Goal: Download file/media

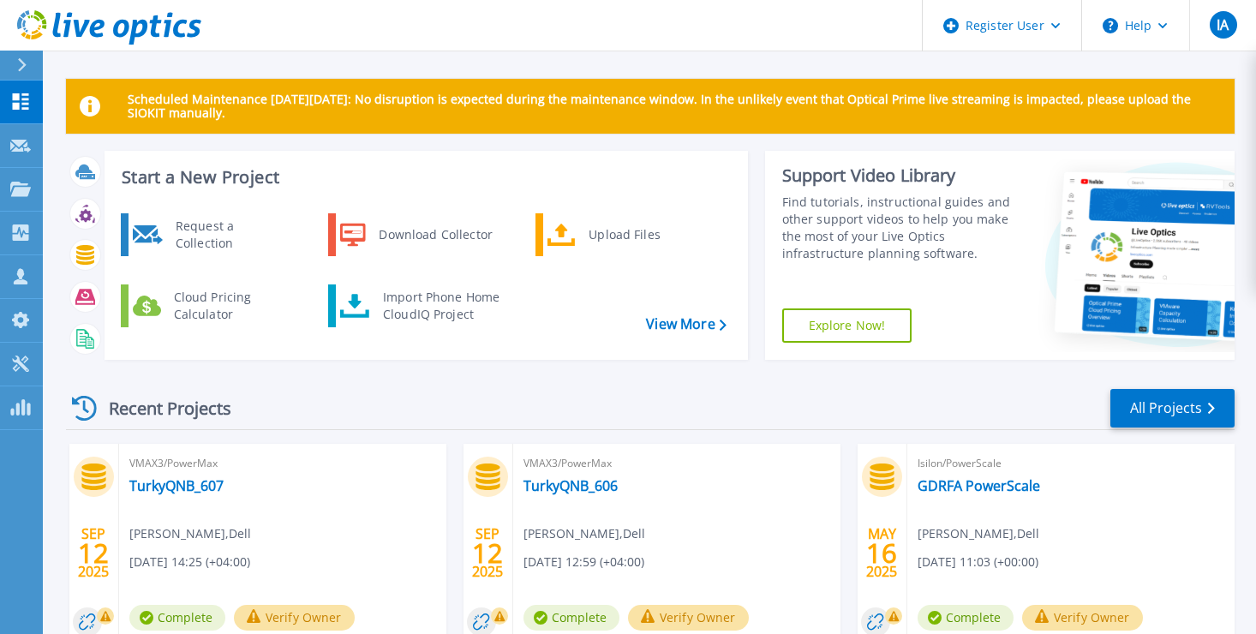
scroll to position [126, 0]
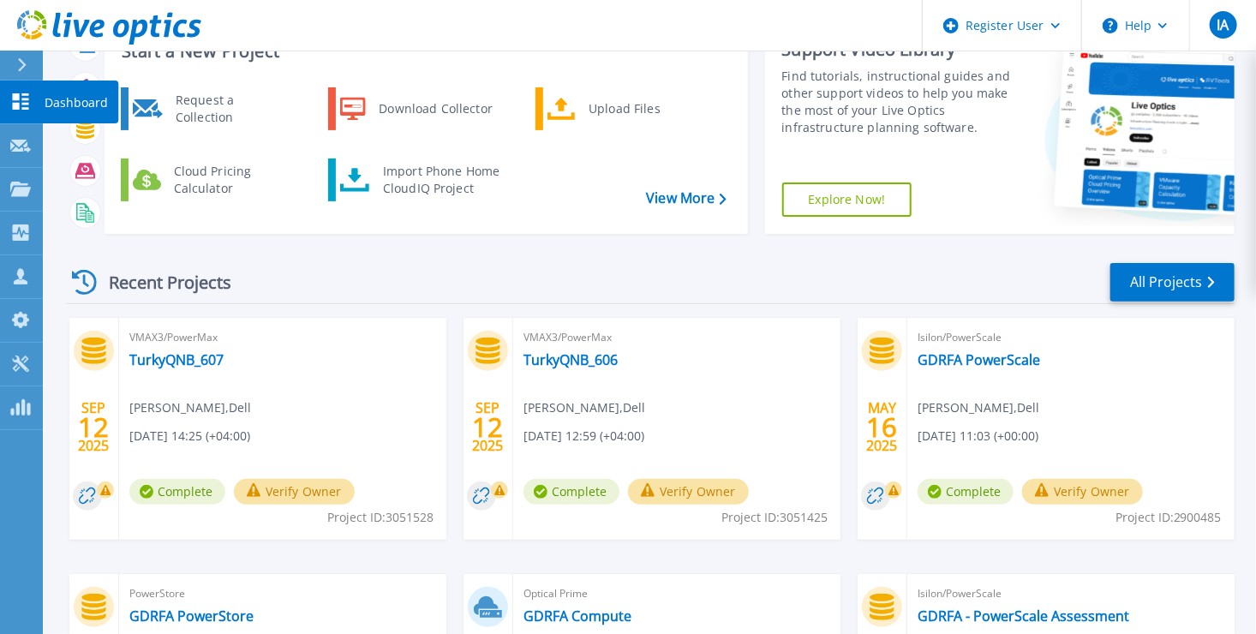
click at [12, 113] on link "Dashboard Dashboard" at bounding box center [21, 103] width 43 height 44
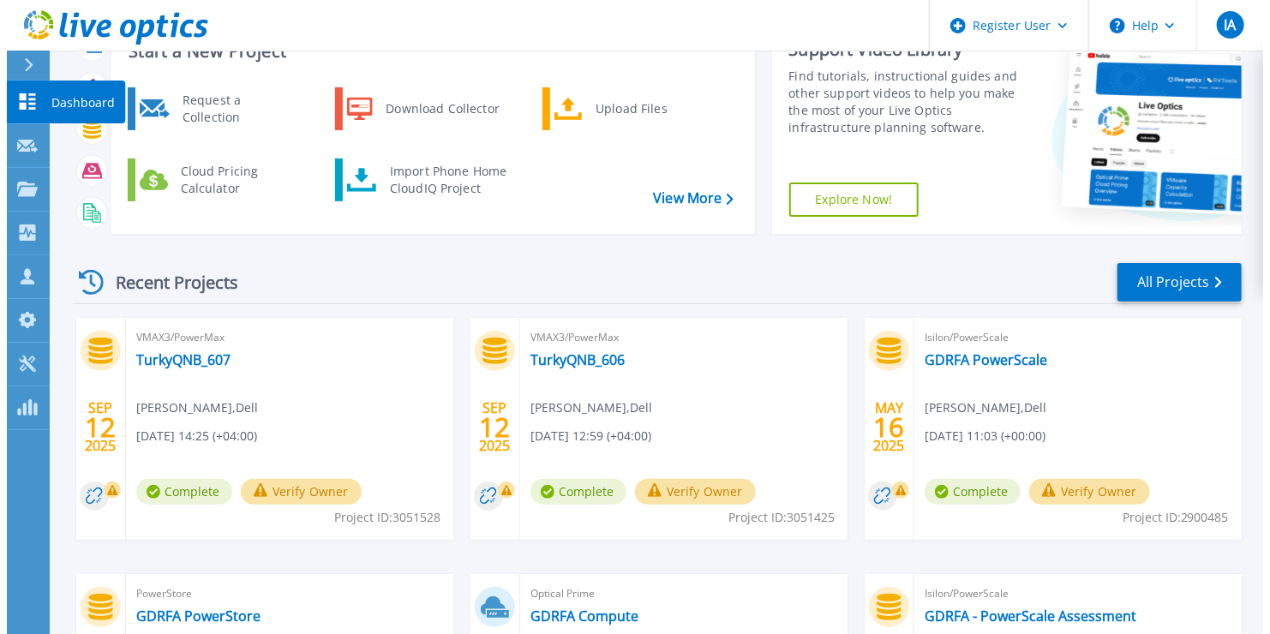
scroll to position [0, 0]
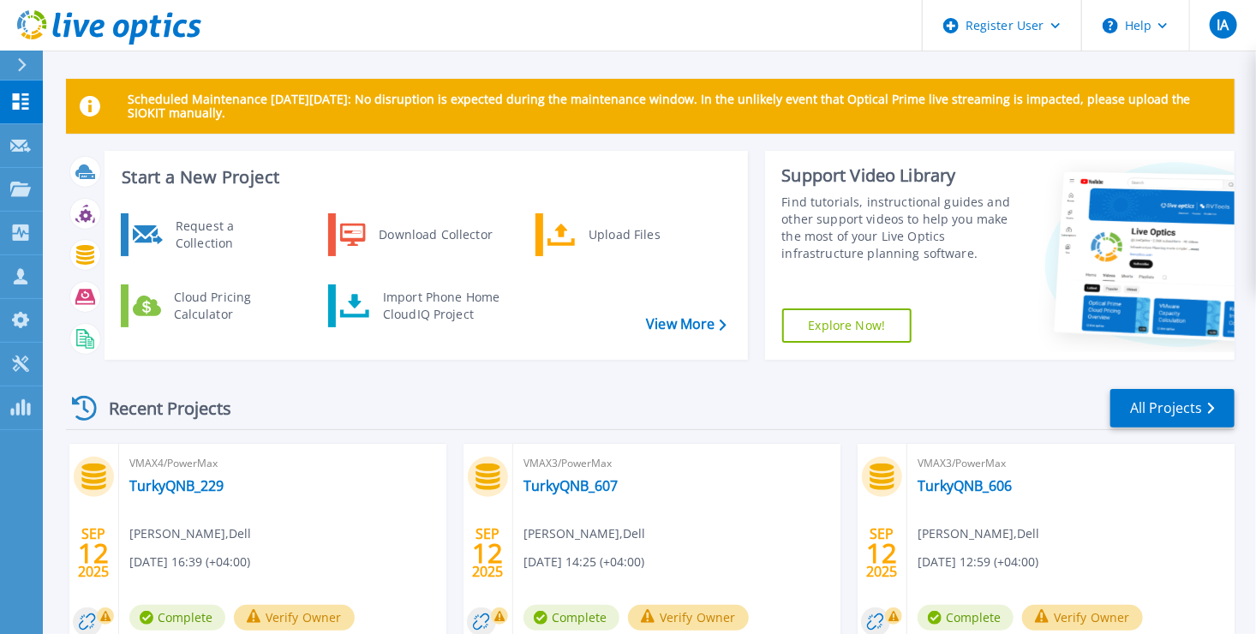
scroll to position [120, 0]
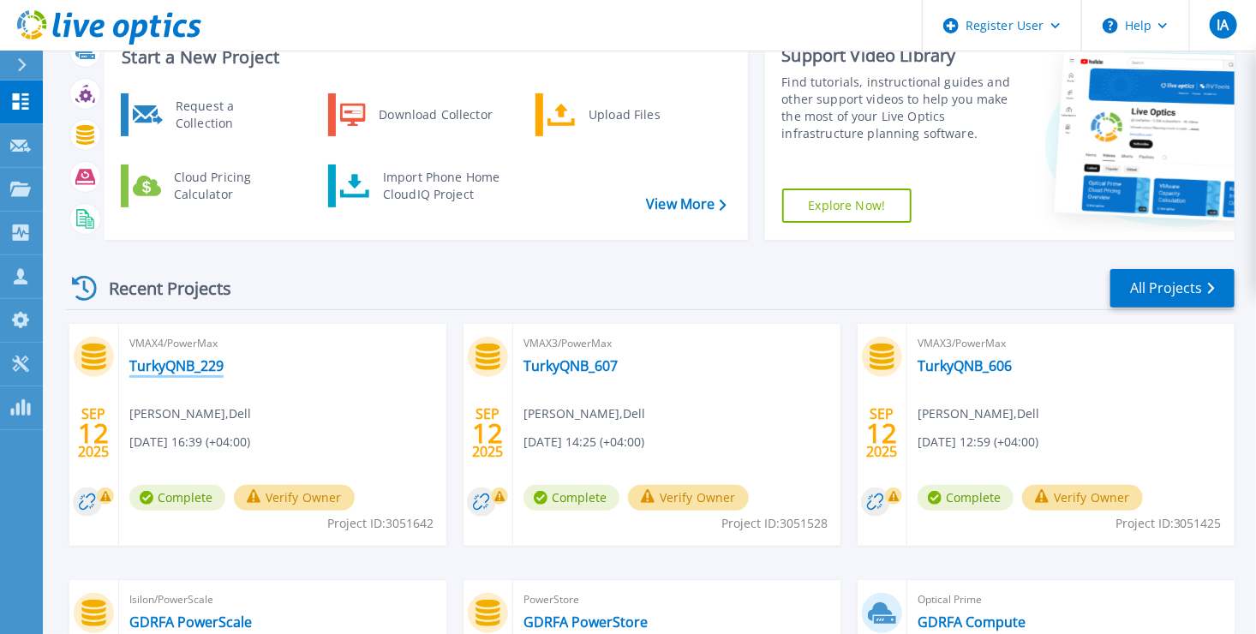
click at [177, 366] on link "TurkyQNB_229" at bounding box center [176, 365] width 94 height 17
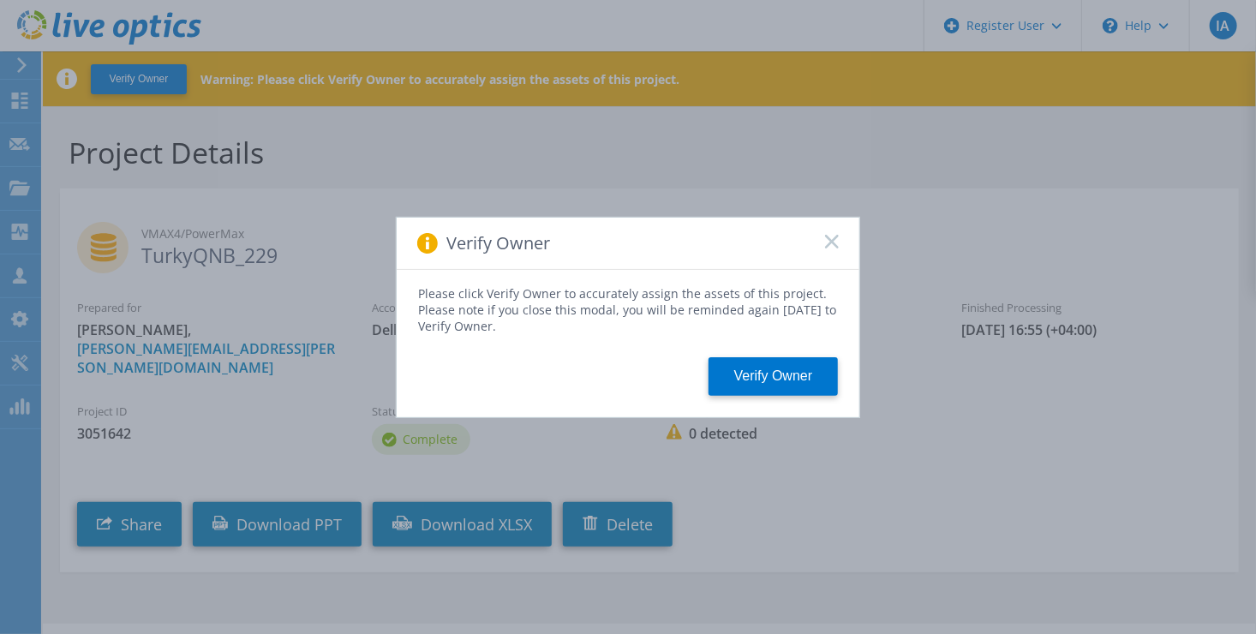
click at [831, 247] on icon at bounding box center [832, 242] width 14 height 14
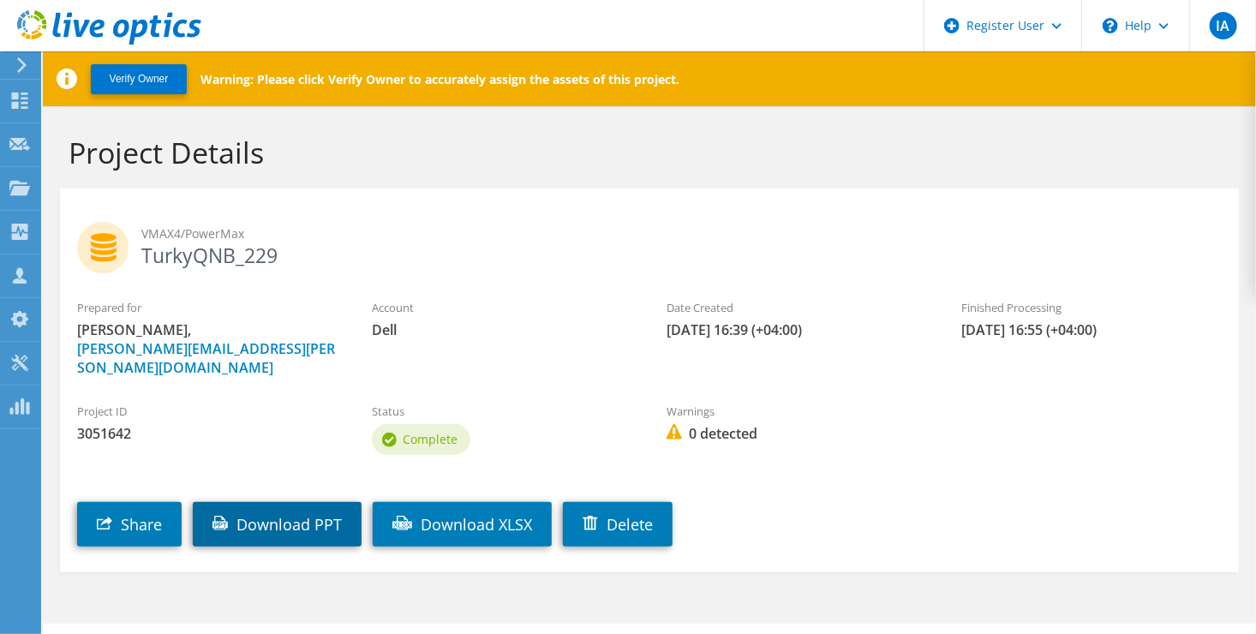
click at [268, 507] on link "Download PPT" at bounding box center [277, 524] width 169 height 45
